Goal: Information Seeking & Learning: Find specific page/section

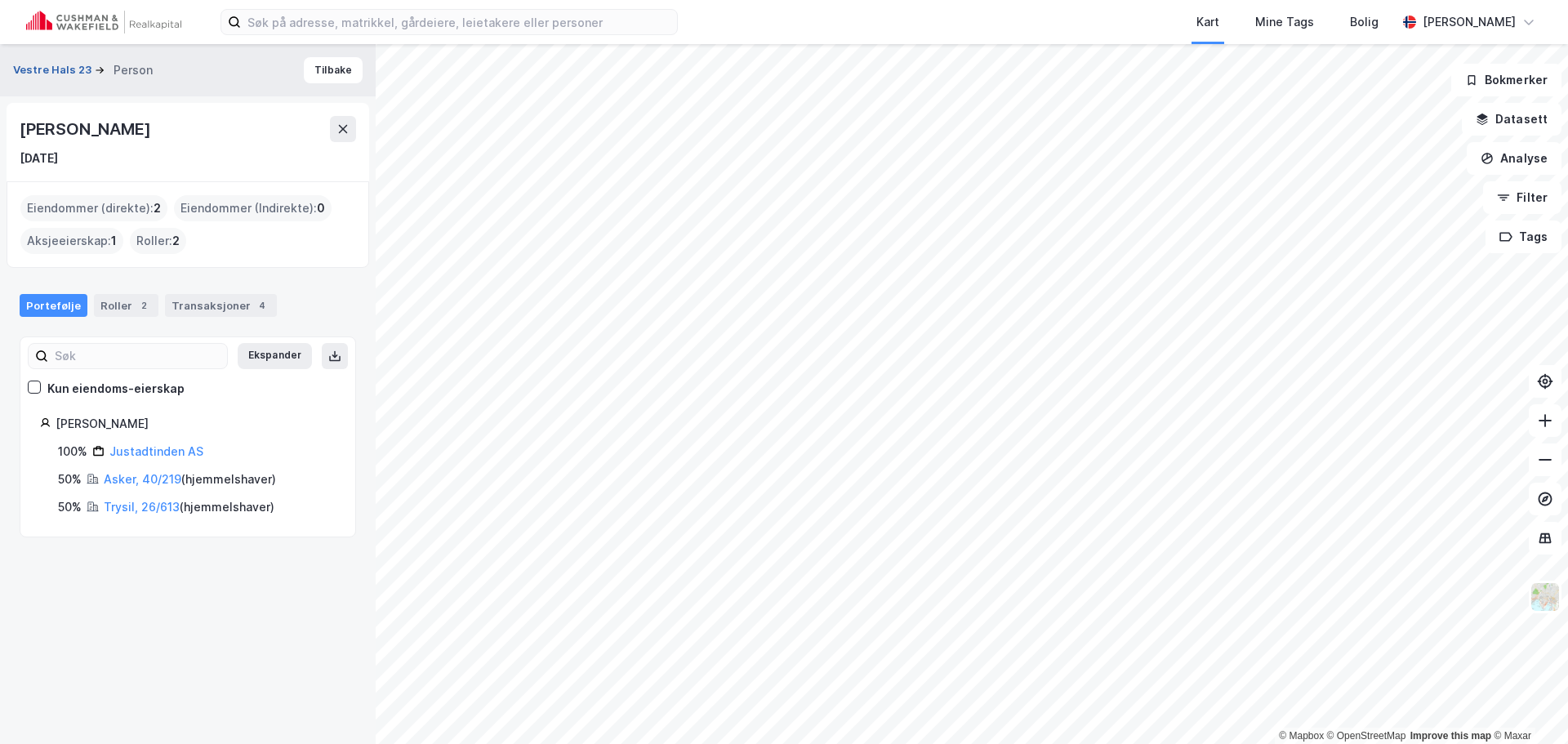
click at [55, 67] on button "Vestre Hals 23" at bounding box center [53, 71] width 81 height 16
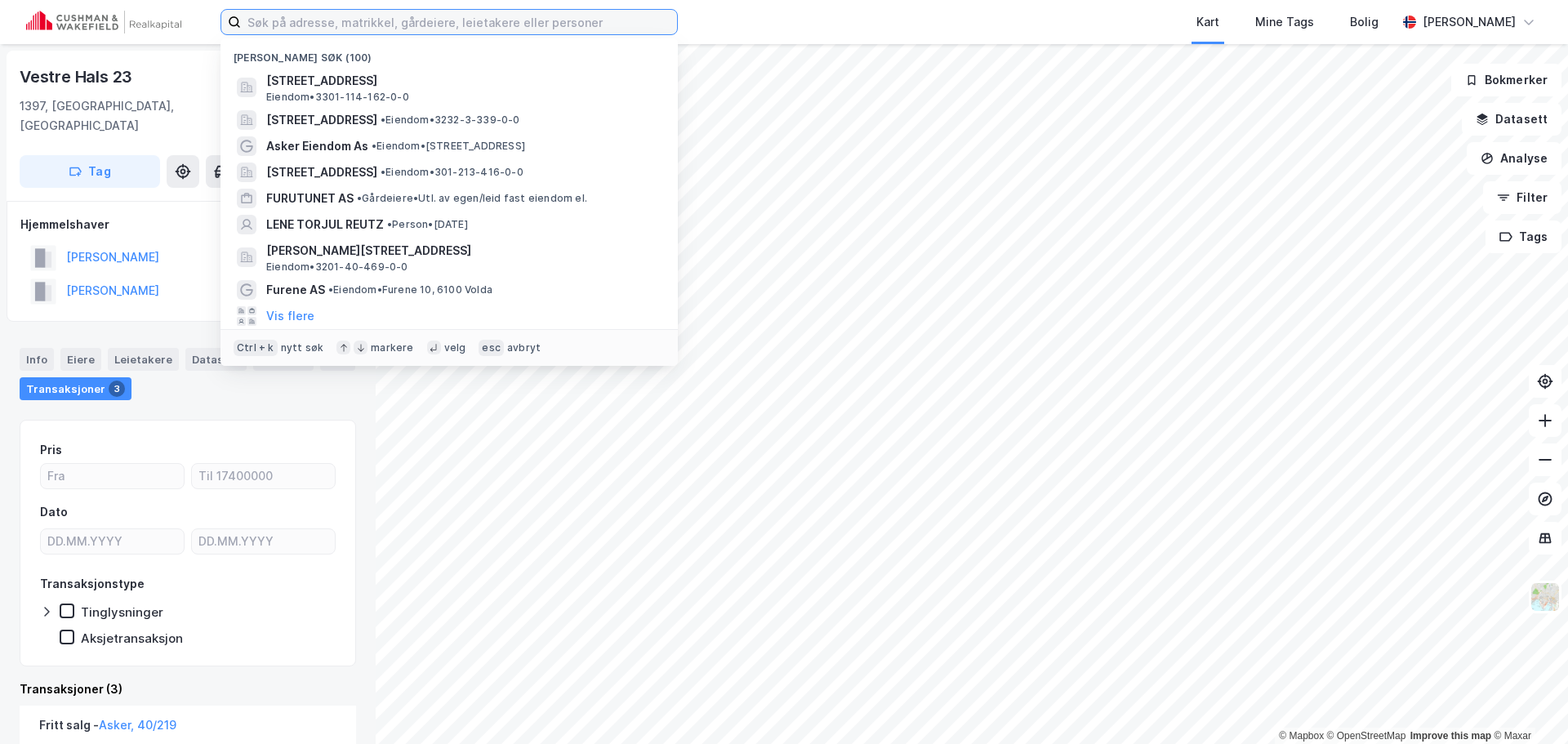
click at [360, 27] on input at bounding box center [459, 22] width 436 height 24
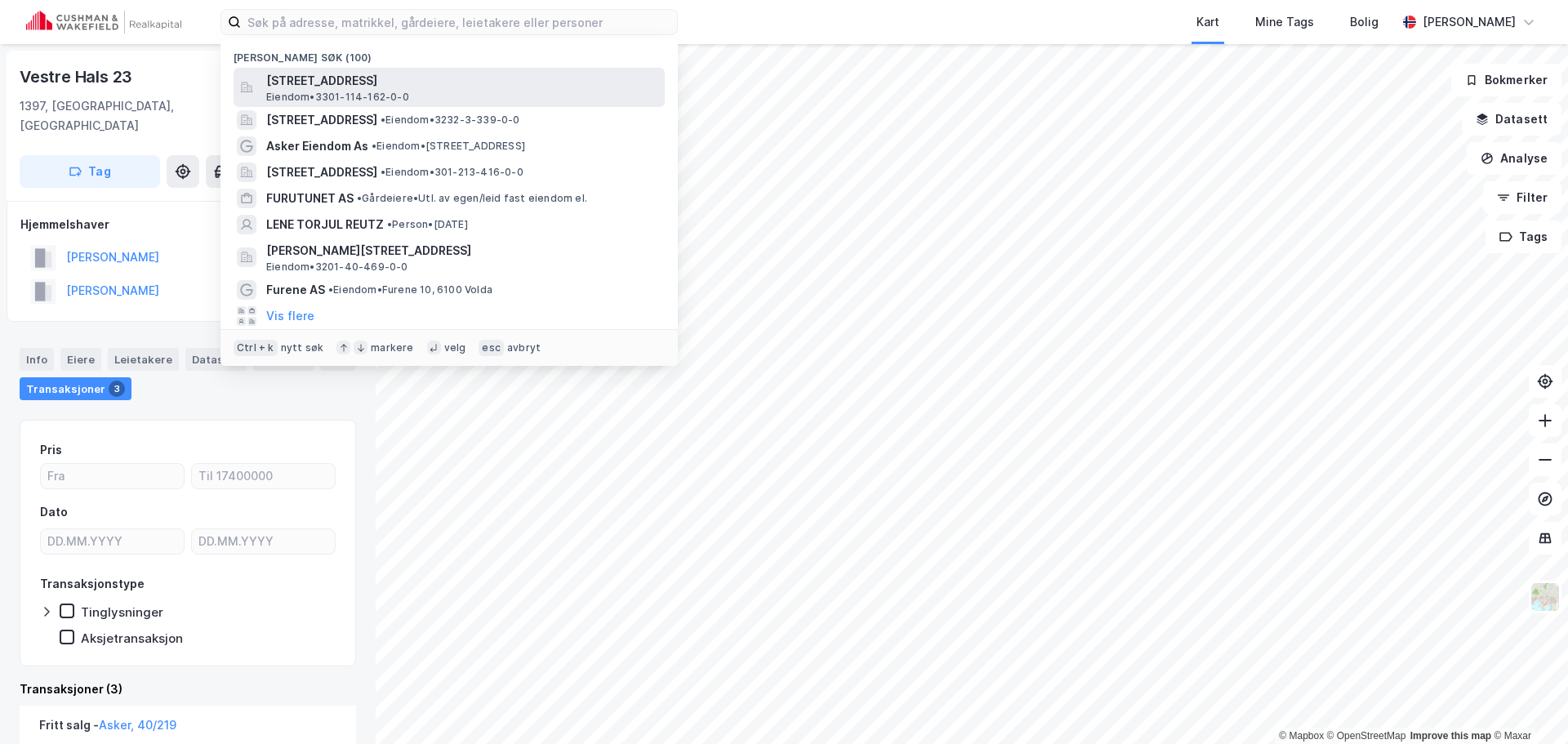
click at [325, 86] on span "[STREET_ADDRESS]" at bounding box center [461, 81] width 392 height 20
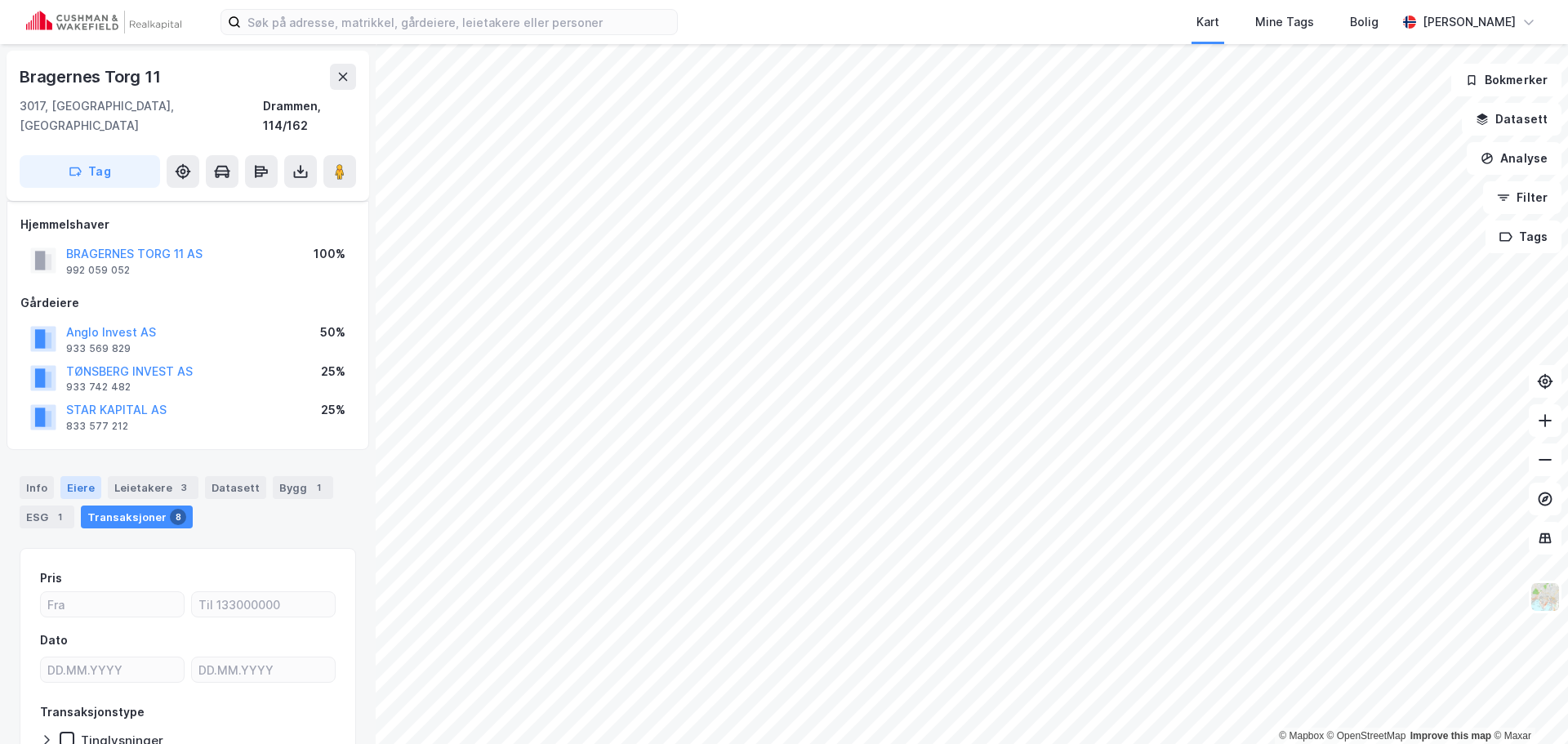
click at [85, 476] on div "Eiere" at bounding box center [81, 487] width 41 height 23
